Goal: Task Accomplishment & Management: Complete application form

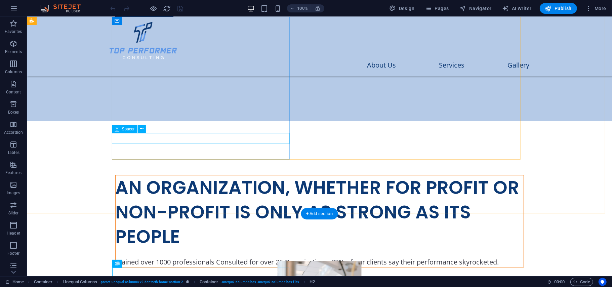
scroll to position [154, 0]
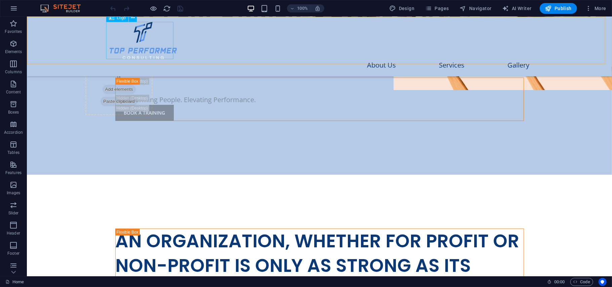
click at [129, 50] on div at bounding box center [319, 40] width 420 height 37
select select "px"
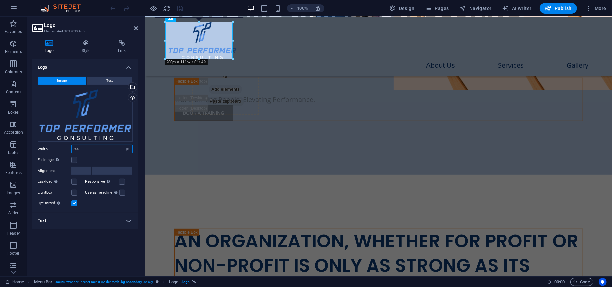
click at [94, 145] on input "200" at bounding box center [102, 149] width 61 height 8
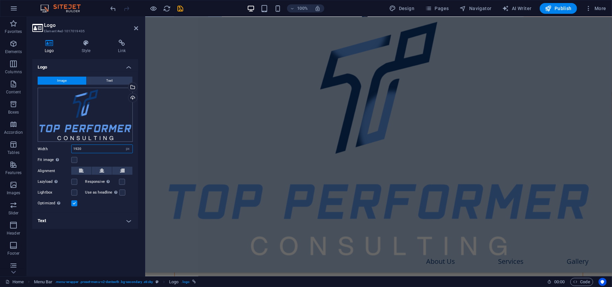
scroll to position [237, 0]
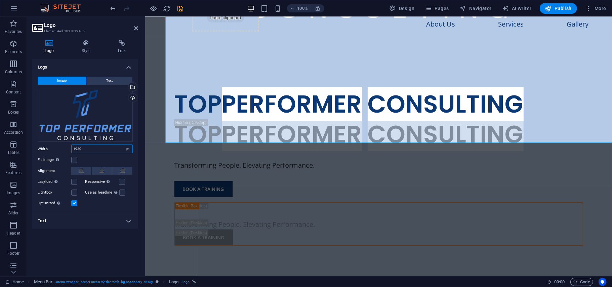
click at [76, 147] on input "1920" at bounding box center [102, 149] width 61 height 8
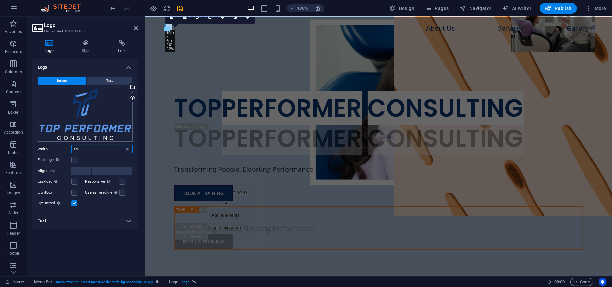
scroll to position [32, 0]
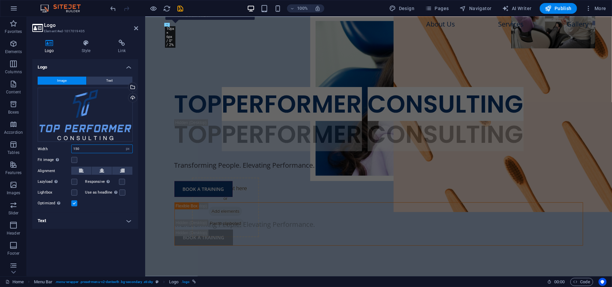
click at [104, 150] on input "150" at bounding box center [102, 149] width 61 height 8
click at [103, 158] on div "Fit image Automatically fit image to a fixed width and height" at bounding box center [85, 160] width 95 height 8
click at [93, 150] on input "150" at bounding box center [102, 149] width 61 height 8
type input "150"
click at [124, 31] on h3 "Element #ed-1017019435" at bounding box center [84, 31] width 81 height 6
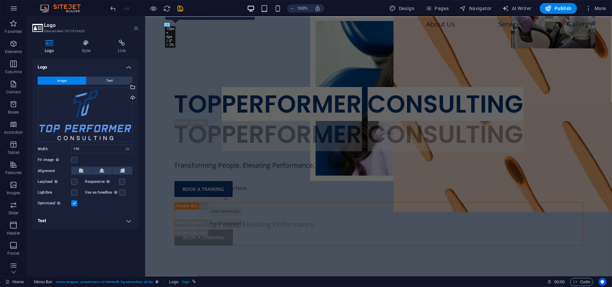
click at [137, 30] on icon at bounding box center [136, 28] width 4 height 5
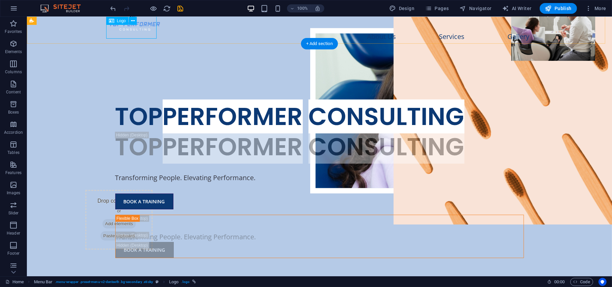
scroll to position [0, 0]
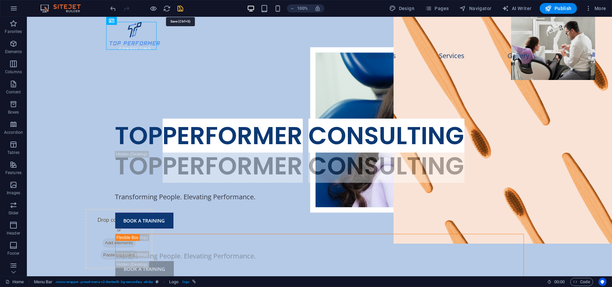
click at [180, 7] on icon "save" at bounding box center [181, 9] width 8 height 8
checkbox input "false"
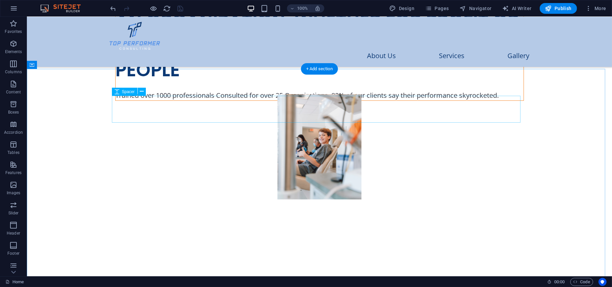
scroll to position [368, 0]
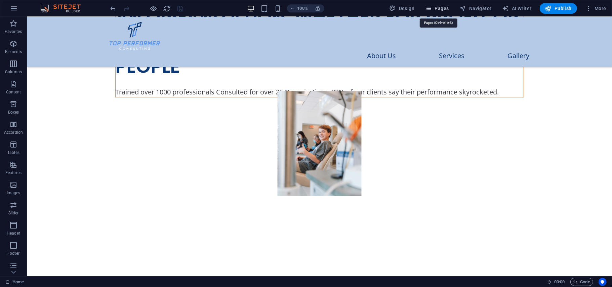
click at [440, 9] on span "Pages" at bounding box center [437, 8] width 24 height 7
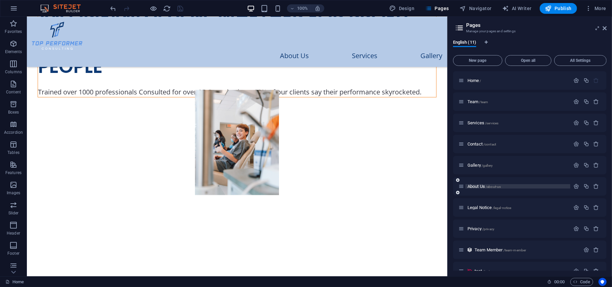
click at [473, 188] on span "About Us /about-us" at bounding box center [484, 186] width 33 height 5
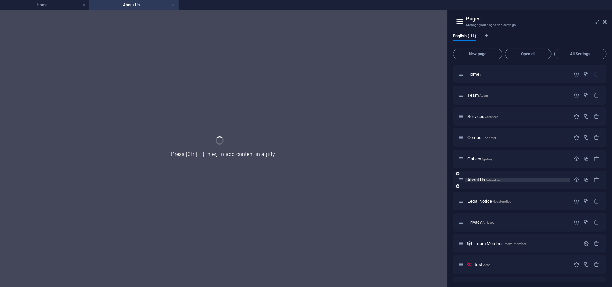
scroll to position [0, 0]
click at [477, 158] on span "Gallery /gallery" at bounding box center [480, 158] width 25 height 5
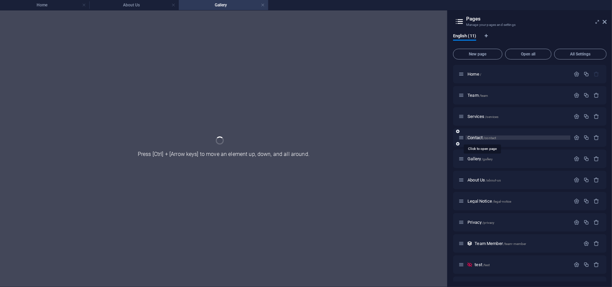
click at [473, 139] on span "Contact /contact" at bounding box center [482, 137] width 29 height 5
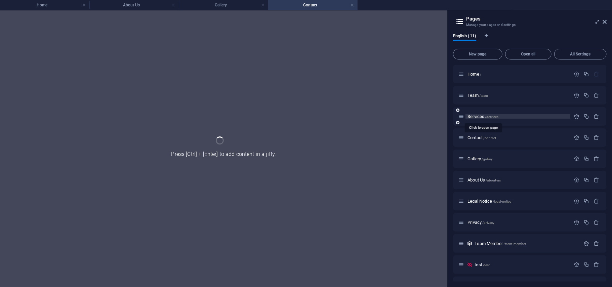
click at [477, 115] on span "Services /services" at bounding box center [483, 116] width 31 height 5
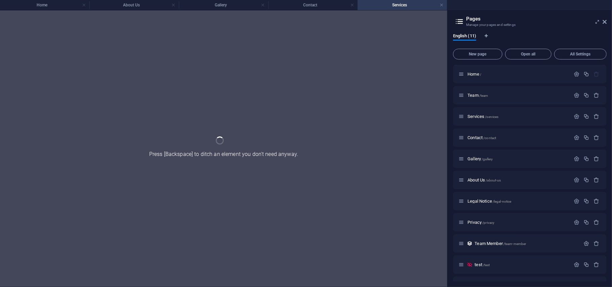
scroll to position [16, 0]
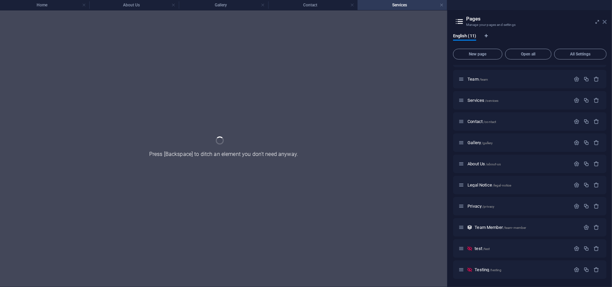
click at [604, 23] on icon at bounding box center [605, 21] width 4 height 5
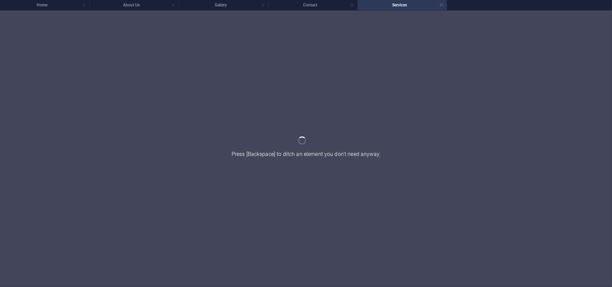
click at [369, 56] on div at bounding box center [306, 148] width 612 height 277
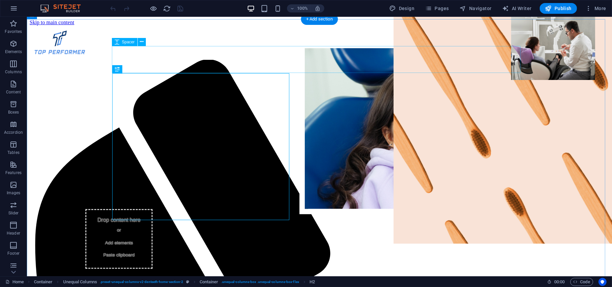
scroll to position [373, 0]
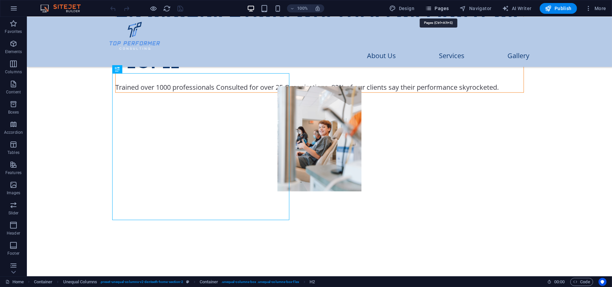
click at [432, 11] on icon "button" at bounding box center [428, 8] width 7 height 7
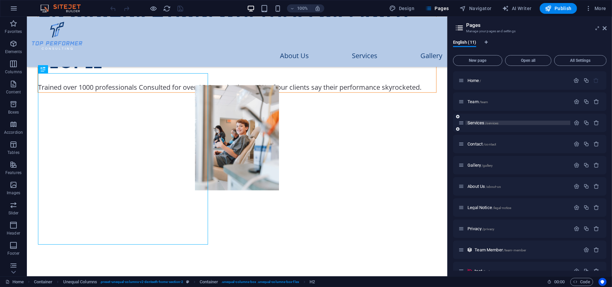
click at [470, 123] on span "Services /services" at bounding box center [483, 122] width 31 height 5
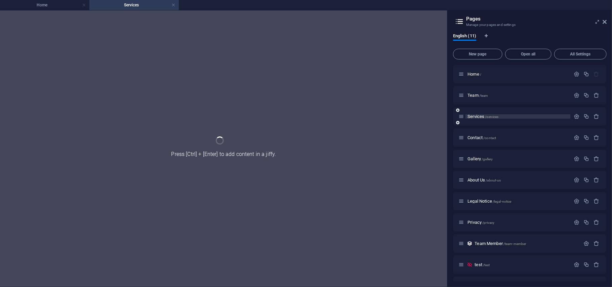
scroll to position [0, 0]
click at [478, 120] on div "Services /services" at bounding box center [515, 117] width 112 height 8
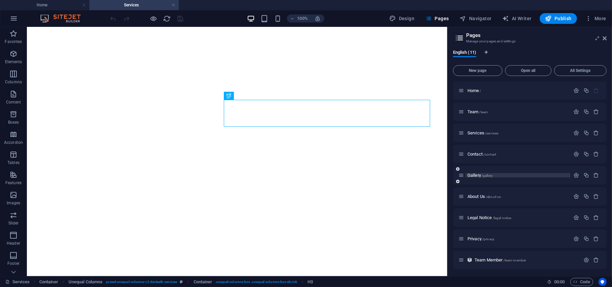
click at [475, 174] on span "Gallery /gallery" at bounding box center [480, 175] width 25 height 5
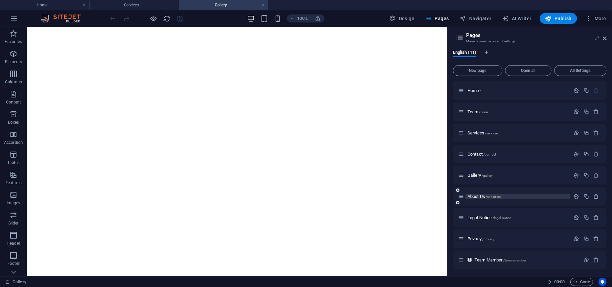
click at [472, 198] on span "About Us /about-us" at bounding box center [484, 196] width 33 height 5
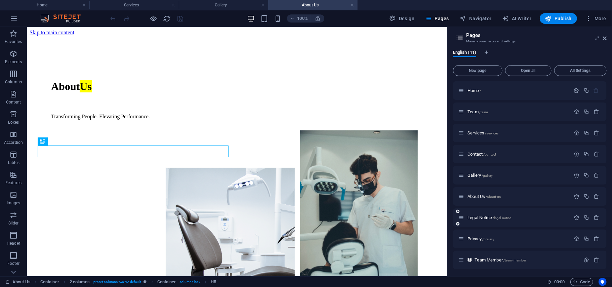
scroll to position [249, 0]
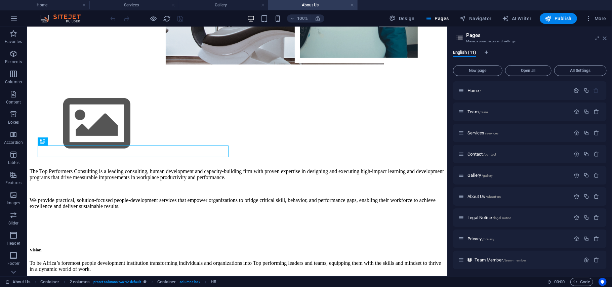
click at [607, 38] on icon at bounding box center [605, 38] width 4 height 5
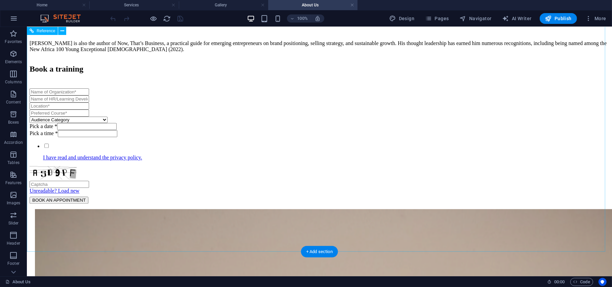
scroll to position [1166, 0]
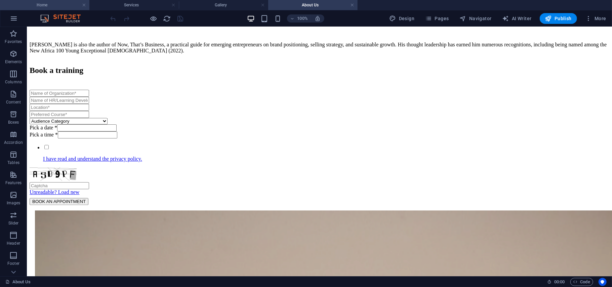
click at [58, 0] on li "Home" at bounding box center [44, 5] width 89 height 10
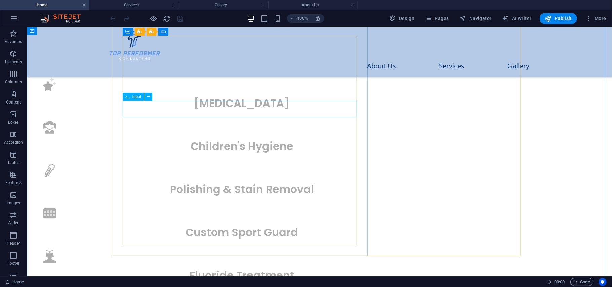
scroll to position [2084, 0]
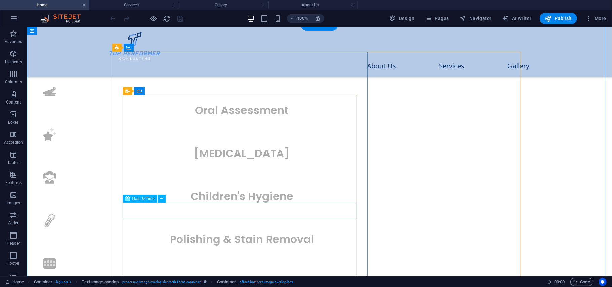
click at [160, 199] on icon at bounding box center [162, 198] width 4 height 7
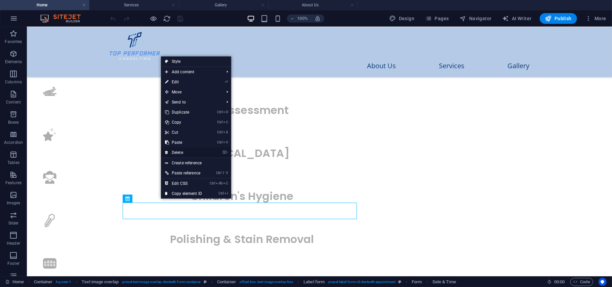
click at [177, 151] on link "⌦ Delete" at bounding box center [183, 153] width 45 height 10
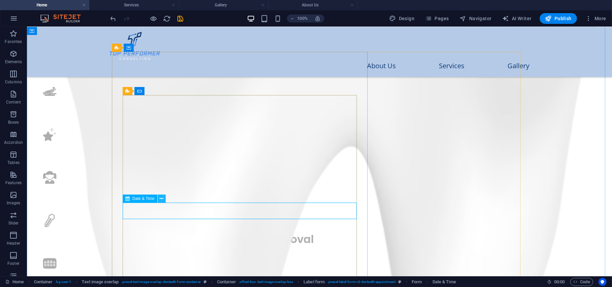
click at [162, 199] on icon at bounding box center [162, 198] width 4 height 7
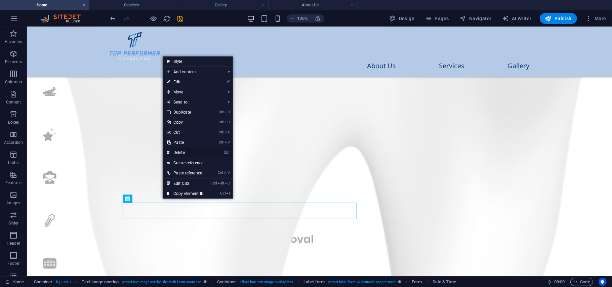
click at [177, 153] on link "⌦ Delete" at bounding box center [185, 153] width 45 height 10
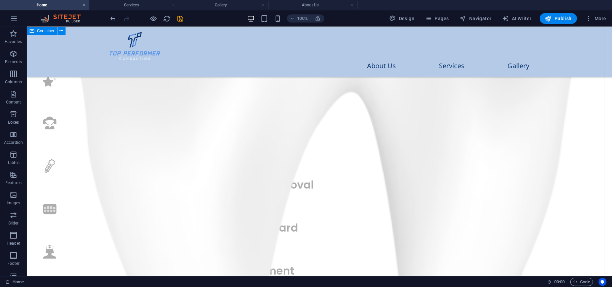
scroll to position [2139, 0]
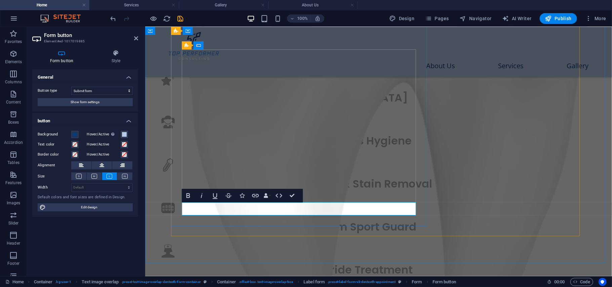
type button "Submit"
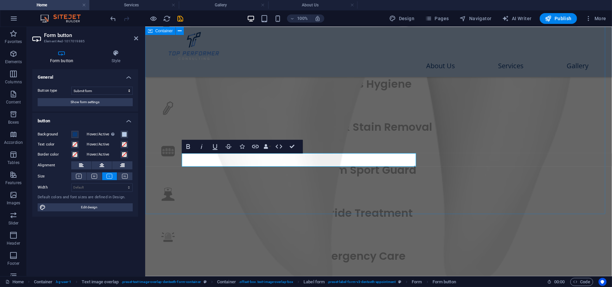
scroll to position [2135, 0]
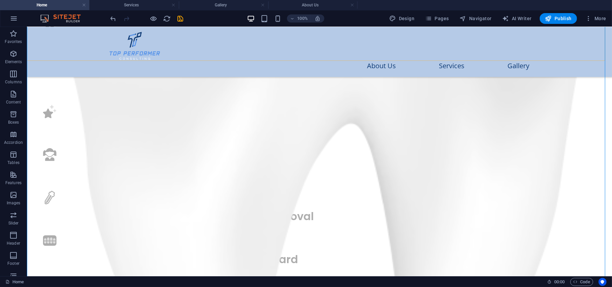
scroll to position [2122, 0]
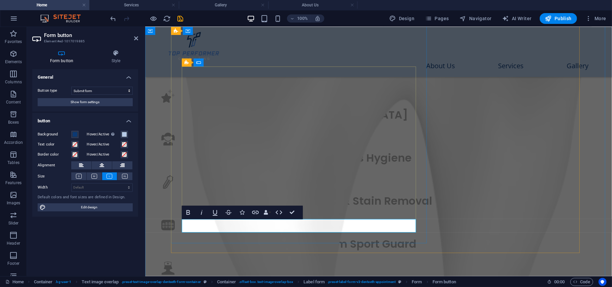
type button "Submit"
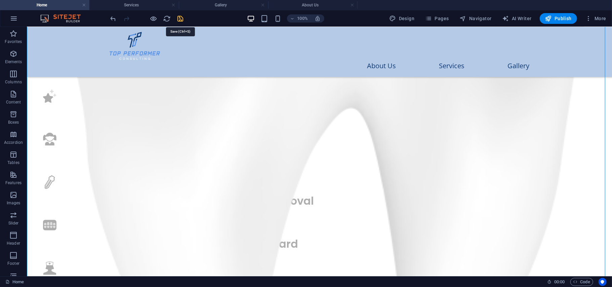
drag, startPoint x: 179, startPoint y: 18, endPoint x: 237, endPoint y: 186, distance: 178.2
click at [179, 18] on icon "save" at bounding box center [181, 19] width 8 height 8
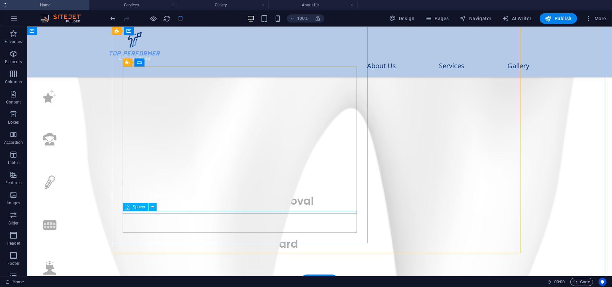
checkbox input "false"
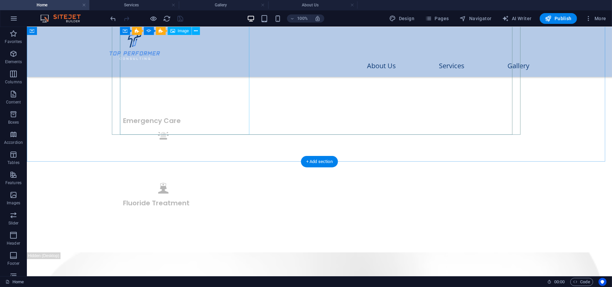
scroll to position [1545, 0]
